Goal: Navigation & Orientation: Go to known website

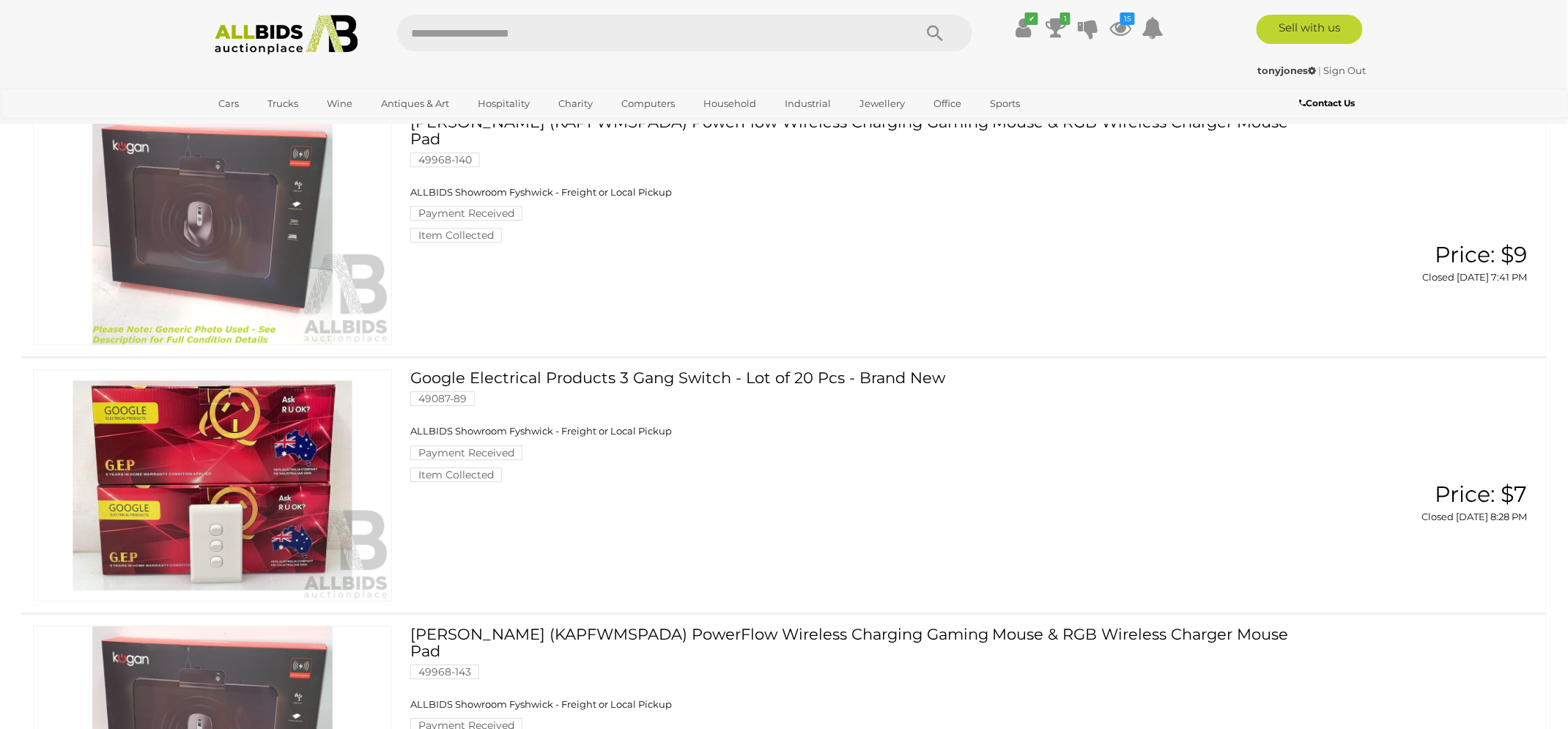
scroll to position [1242, 0]
click at [1341, 72] on link "Sign Out" at bounding box center [1345, 70] width 42 height 12
